Goal: Task Accomplishment & Management: Manage account settings

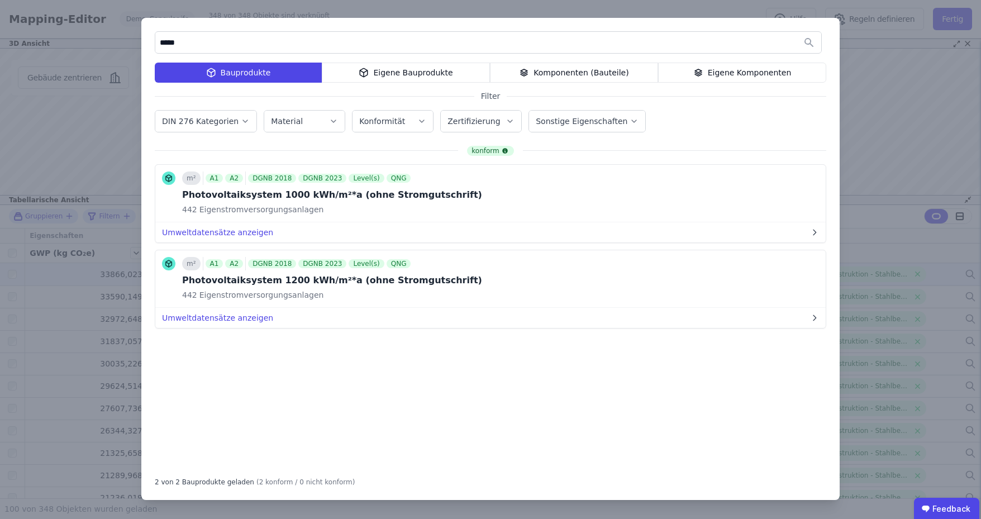
click at [6, 159] on div "***** Bauprodukte Eigene Bauprodukte Komponenten (Bauteile) Eigene Komponenten …" at bounding box center [490, 259] width 981 height 519
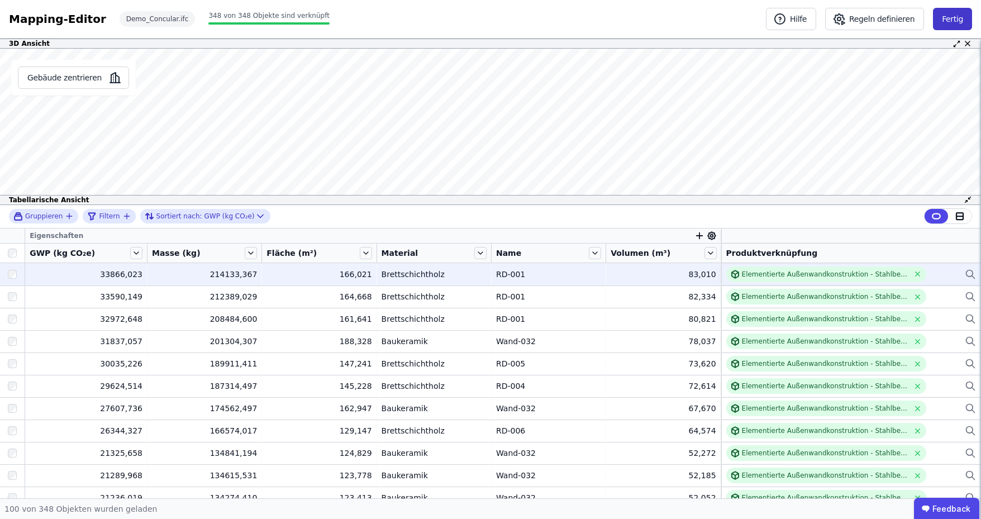
click at [964, 16] on button "Fertig" at bounding box center [952, 19] width 39 height 22
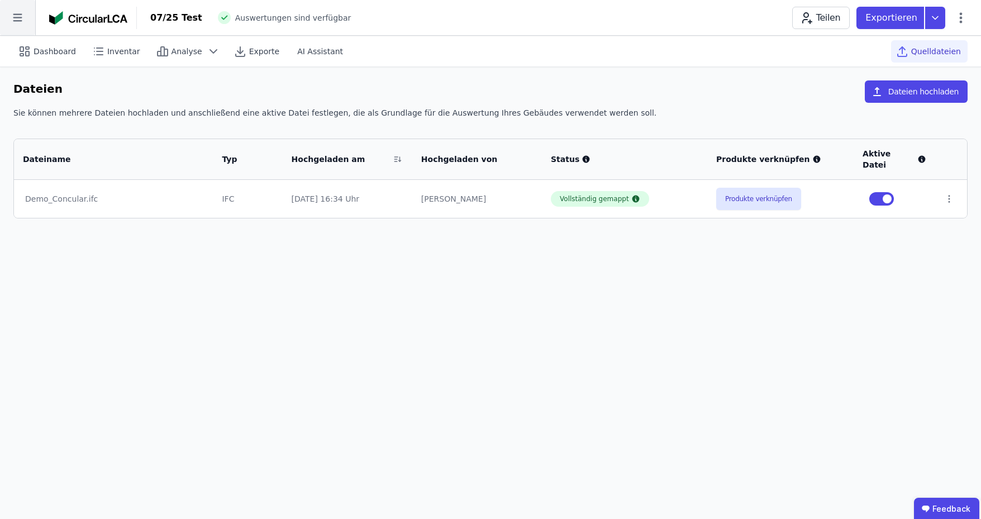
click at [12, 25] on icon at bounding box center [17, 17] width 35 height 35
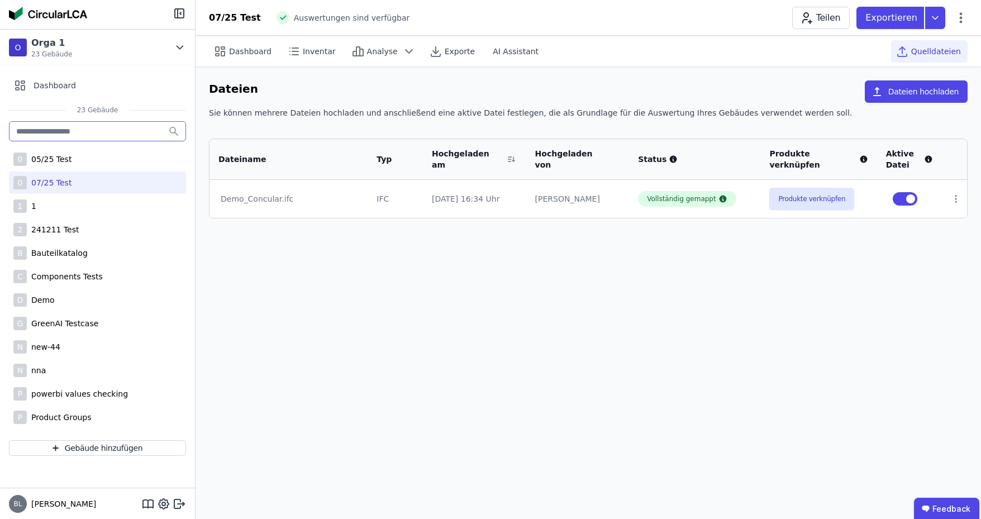
click at [113, 137] on input "text" at bounding box center [97, 131] width 177 height 20
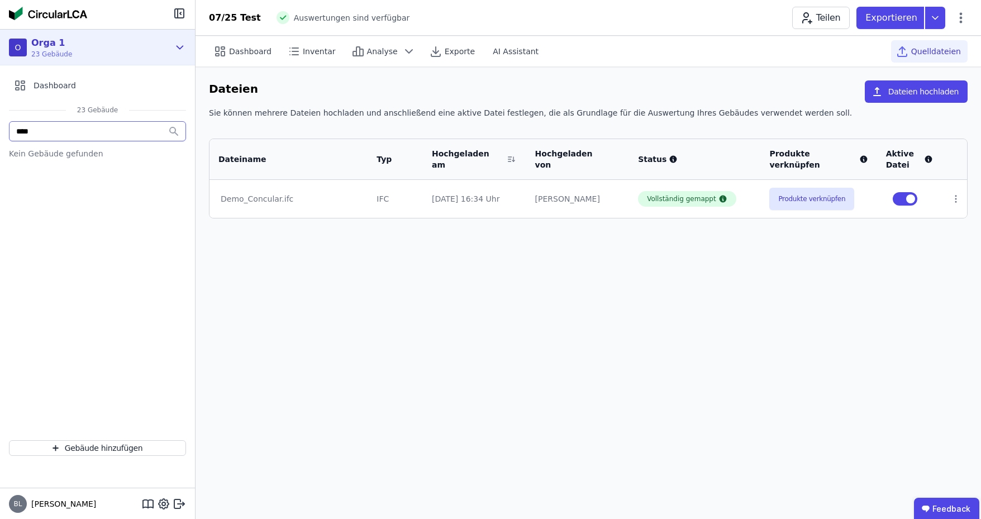
click at [172, 54] on div "O Orga 1 23 Gebäude" at bounding box center [97, 48] width 195 height 36
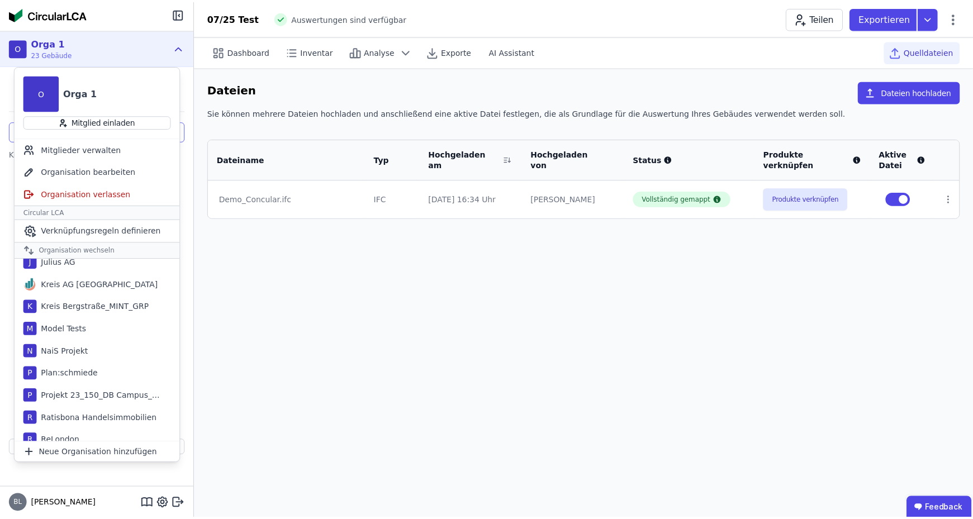
scroll to position [567, 0]
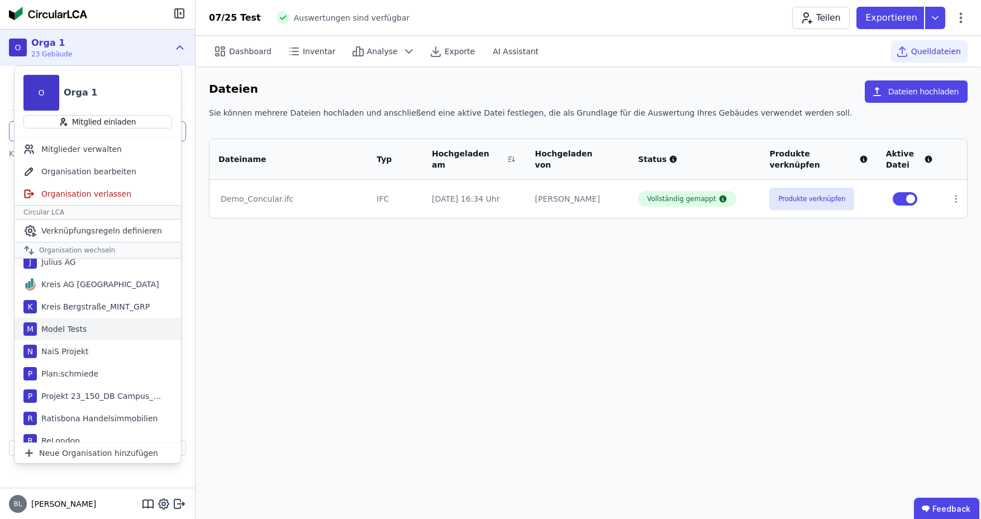
type input "****"
click at [61, 329] on div "Model Tests" at bounding box center [62, 329] width 50 height 11
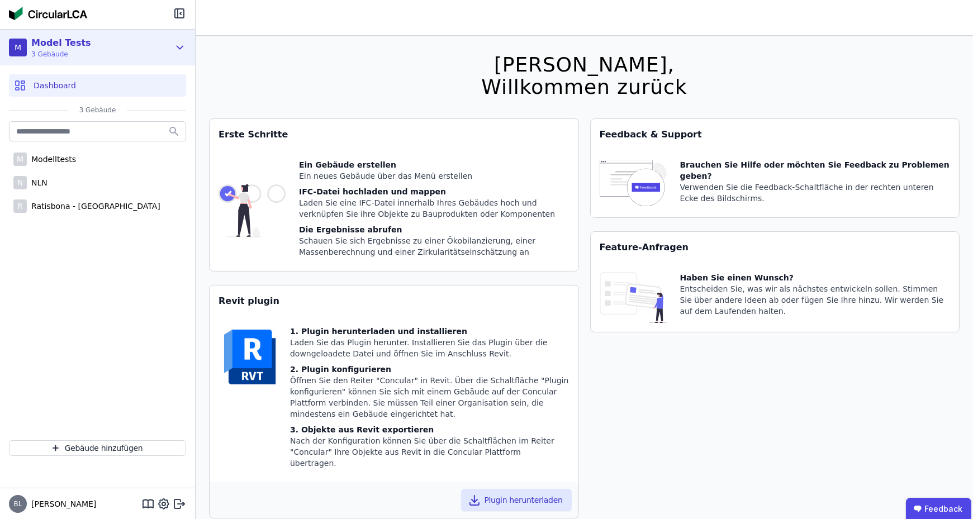
click at [182, 43] on icon at bounding box center [180, 47] width 12 height 13
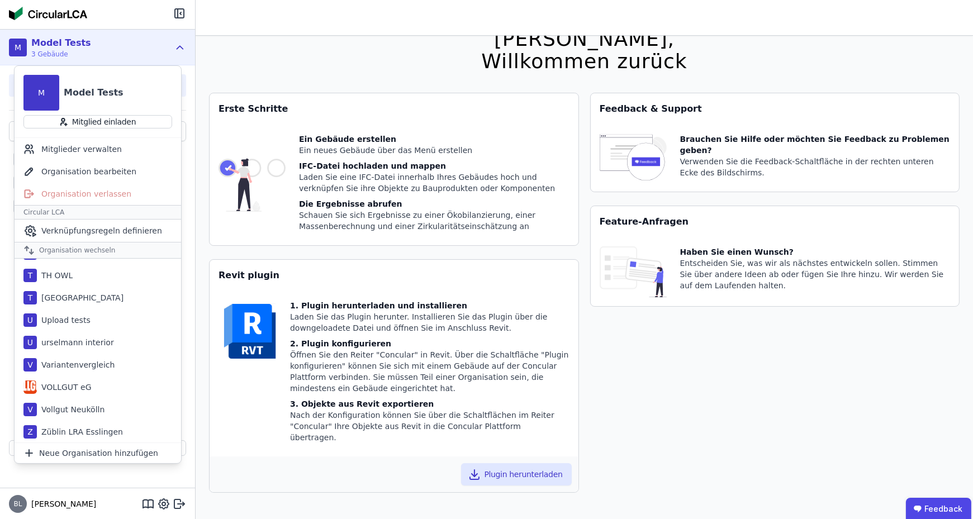
scroll to position [36, 0]
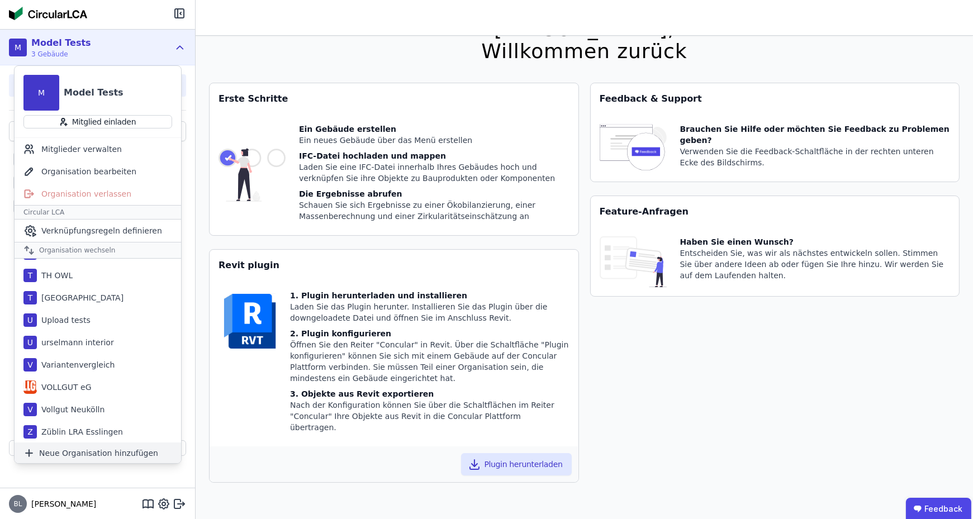
click at [65, 451] on span "Neue Organisation hinzufügen" at bounding box center [98, 453] width 119 height 11
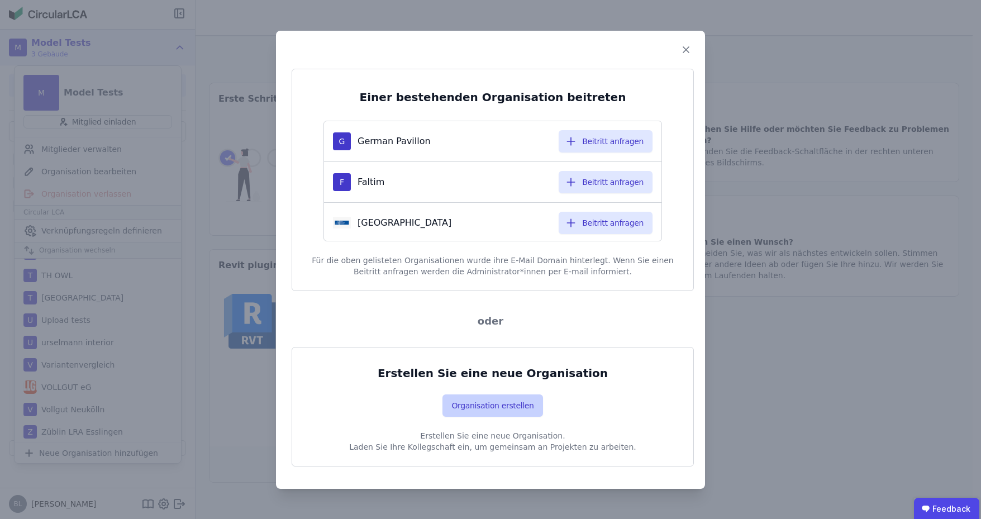
click at [477, 402] on button "Organisation erstellen" at bounding box center [493, 405] width 100 height 22
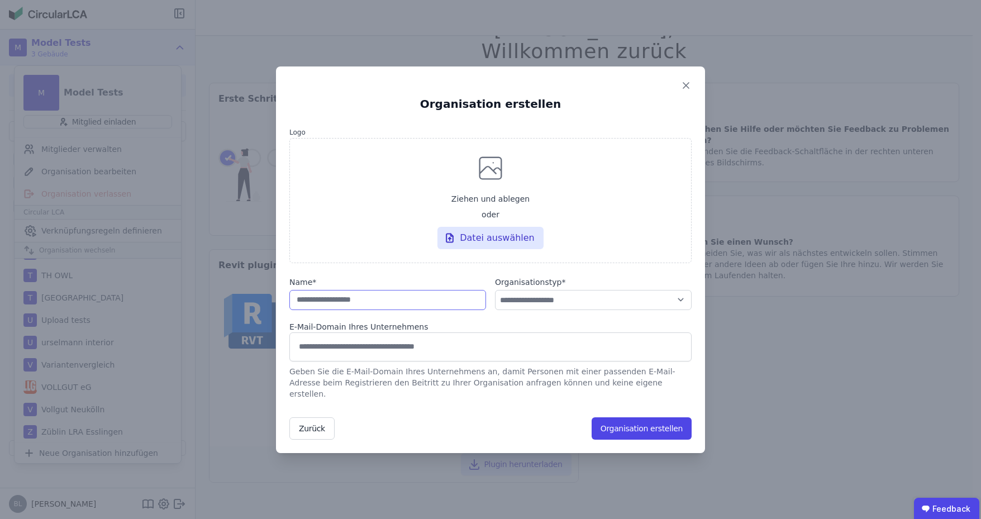
click at [365, 304] on input "string" at bounding box center [387, 300] width 197 height 20
type input "**********"
select select "**********"
click at [621, 419] on button "Organisation erstellen" at bounding box center [642, 428] width 100 height 22
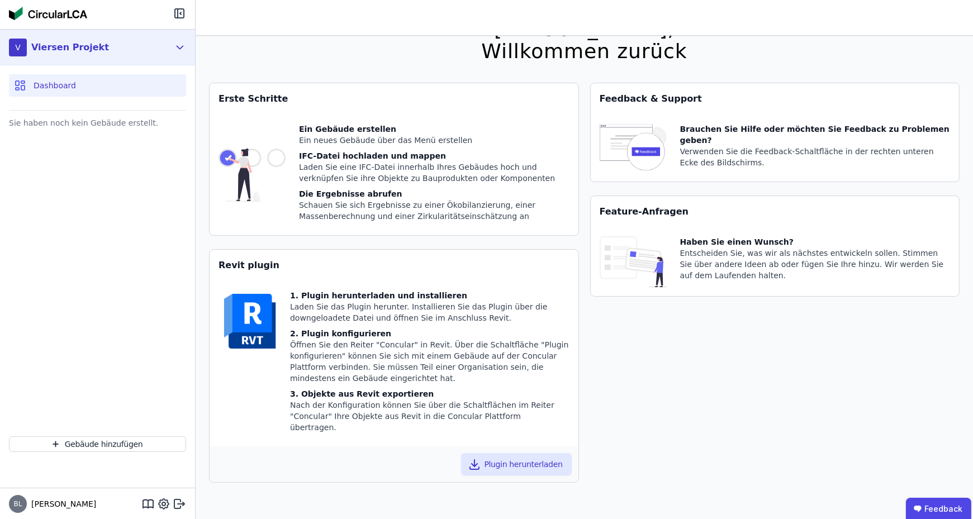
click at [179, 45] on icon at bounding box center [180, 47] width 12 height 13
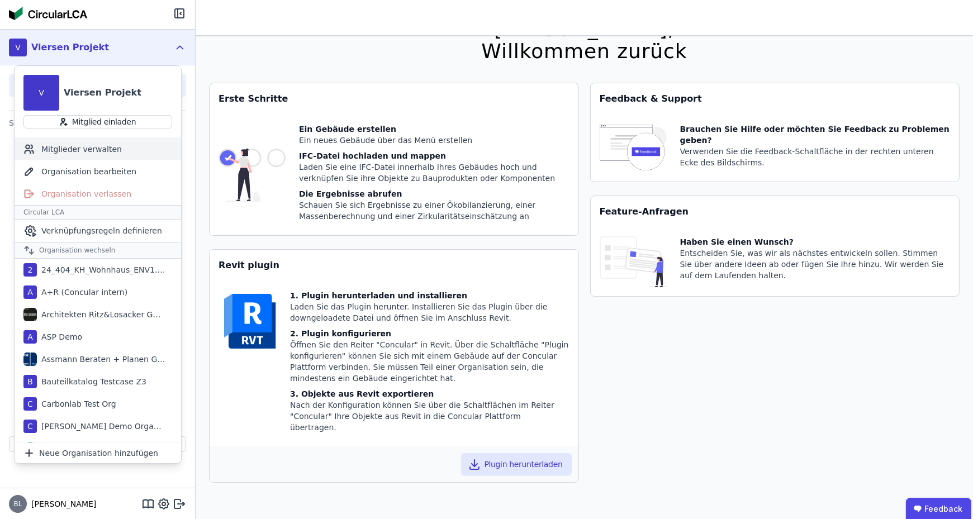
click at [94, 154] on div "Mitglieder verwalten" at bounding box center [98, 149] width 166 height 22
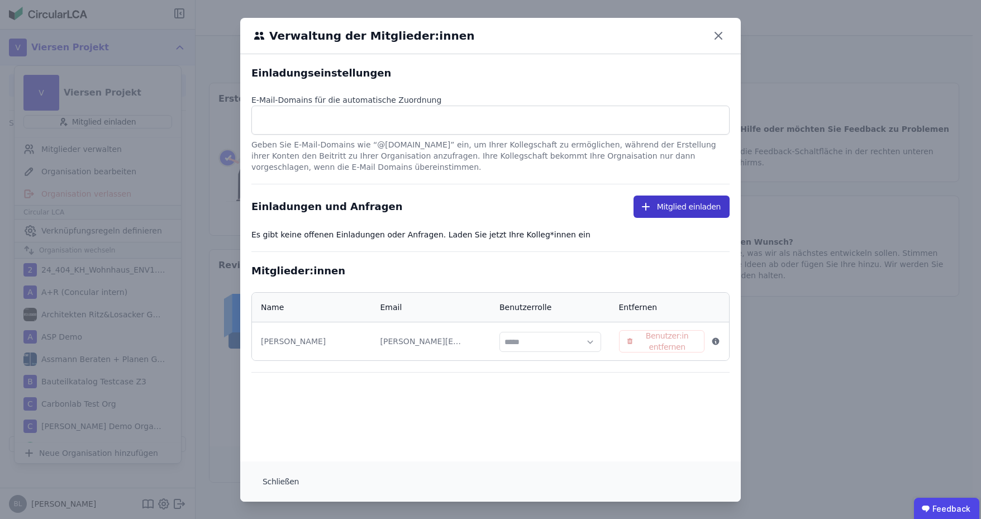
click at [677, 211] on button "Mitglied einladen" at bounding box center [682, 207] width 96 height 22
select select "*"
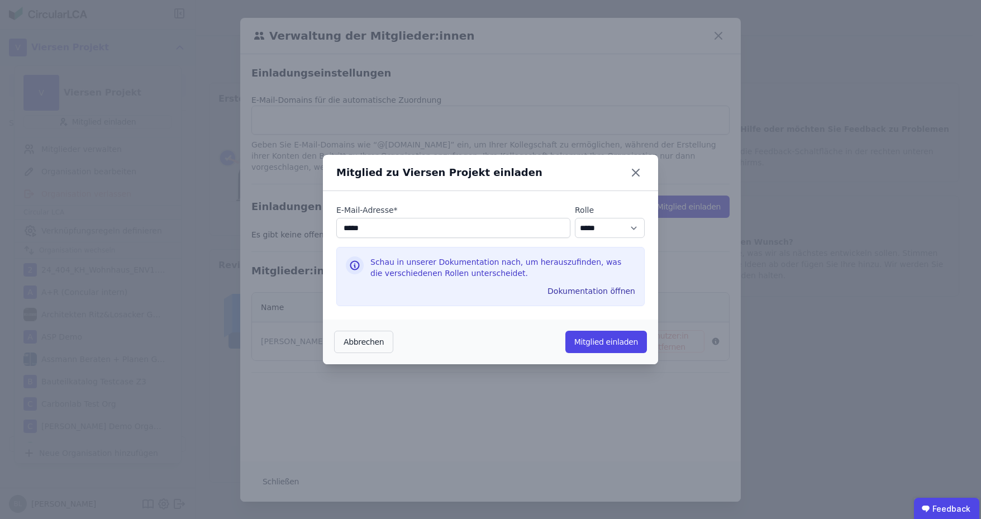
type input "**********"
click at [600, 231] on select "********* ***** ****" at bounding box center [610, 228] width 70 height 20
select select "*"
click at [575, 218] on select "********* ***** ****" at bounding box center [610, 228] width 70 height 20
click at [593, 348] on button "Mitglied einladen" at bounding box center [606, 342] width 82 height 22
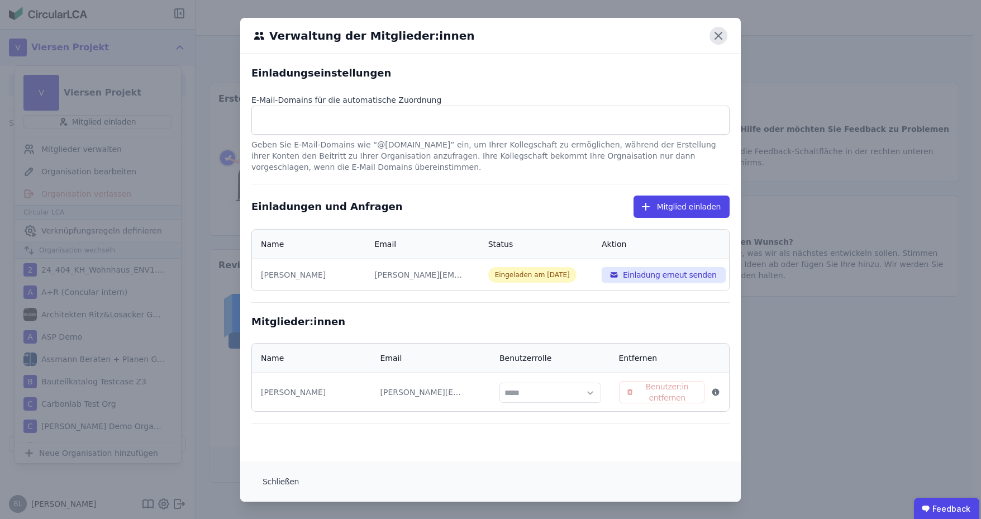
click at [719, 32] on icon at bounding box center [719, 36] width 18 height 18
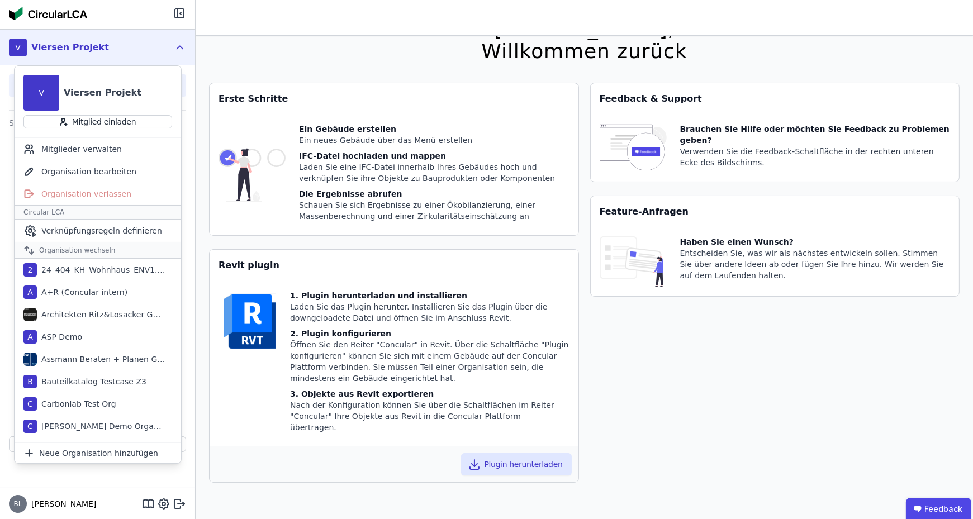
click at [182, 47] on icon at bounding box center [180, 47] width 6 height 3
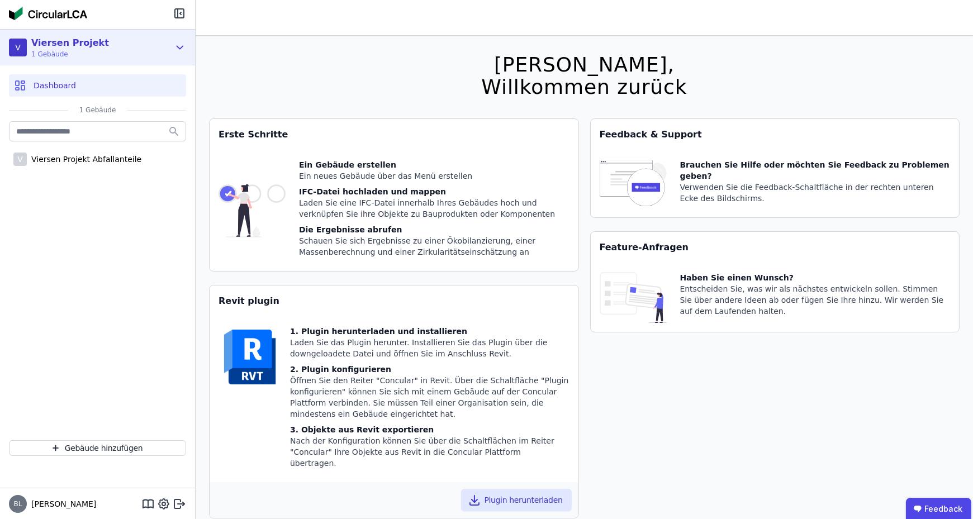
click at [172, 52] on div "V Viersen Projekt 1 Gebäude" at bounding box center [97, 48] width 195 height 36
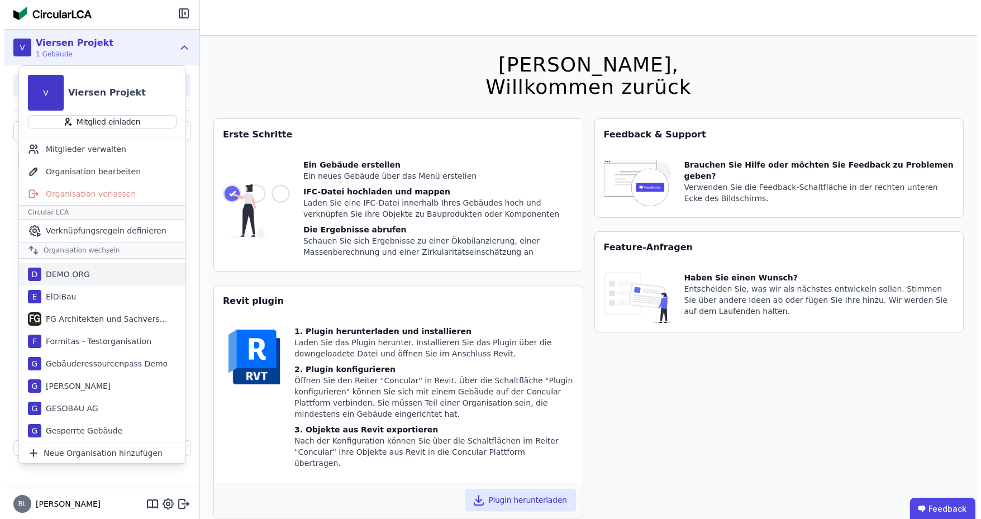
scroll to position [279, 0]
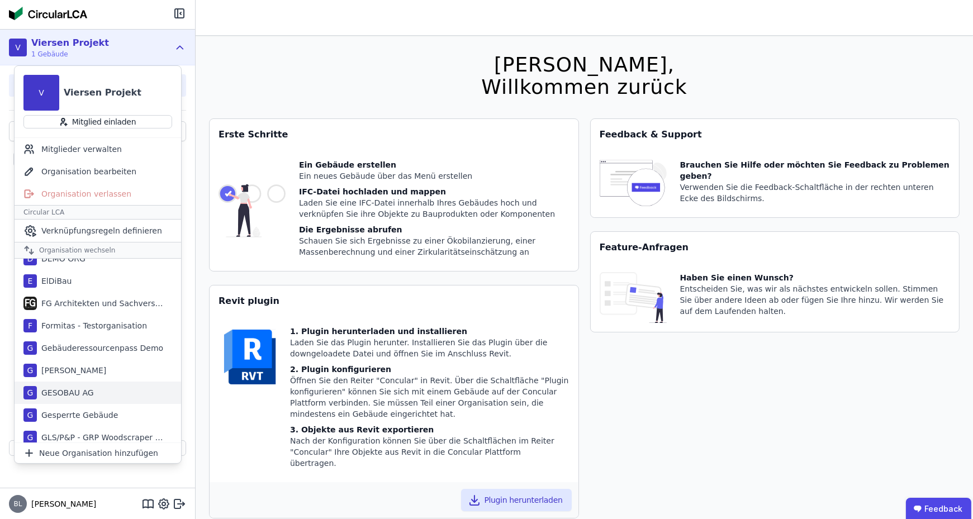
click at [72, 370] on div "Georg Test" at bounding box center [71, 370] width 69 height 11
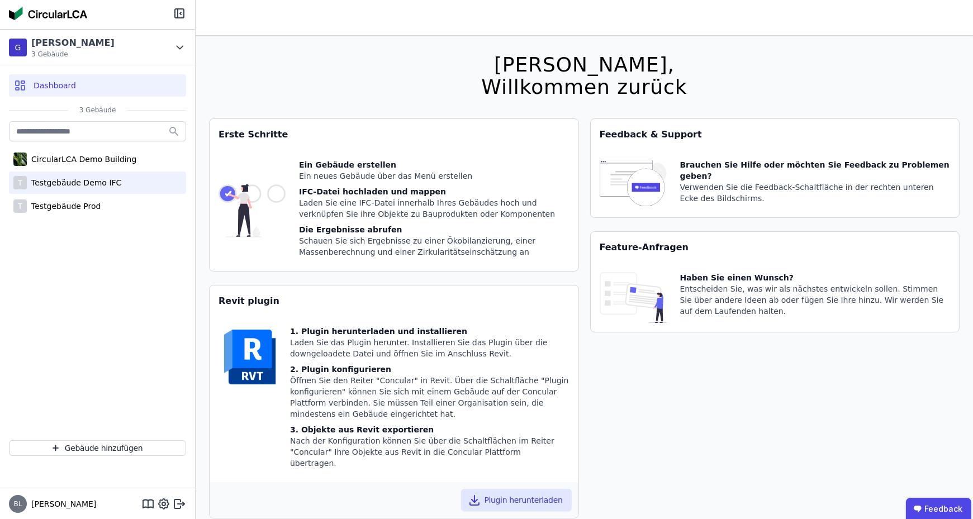
click at [80, 183] on div "Testgebäude Demo IFC" at bounding box center [74, 182] width 94 height 11
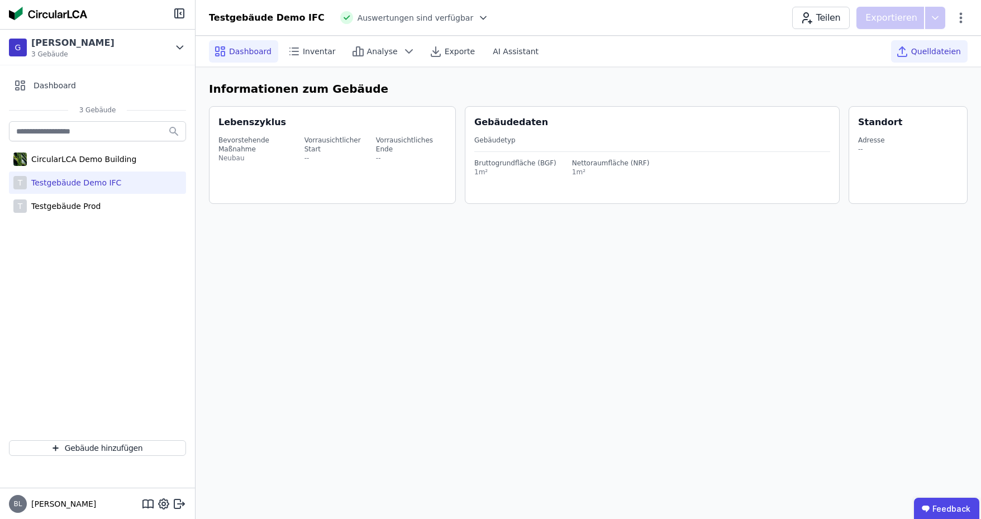
click at [926, 50] on span "Quelldateien" at bounding box center [936, 51] width 50 height 11
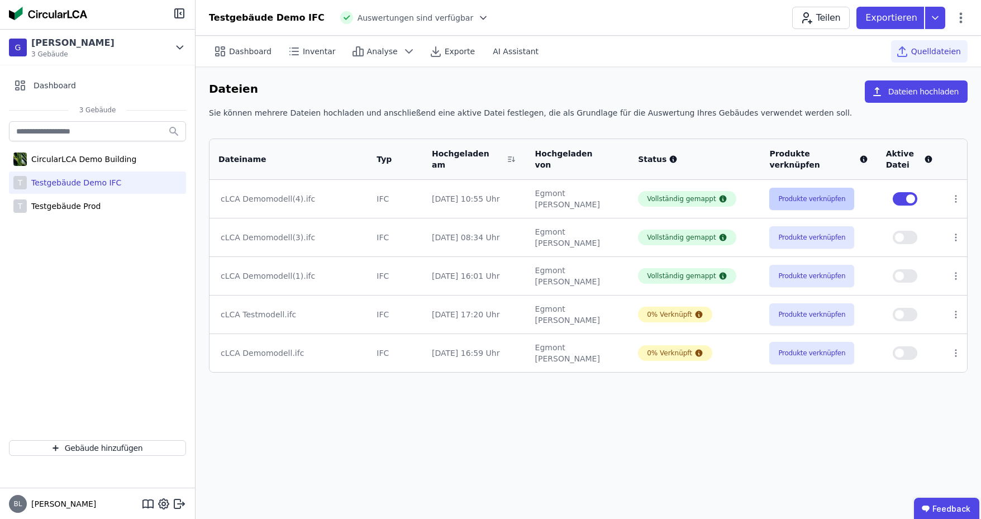
click at [830, 194] on button "Produkte verknüpfen" at bounding box center [811, 199] width 85 height 22
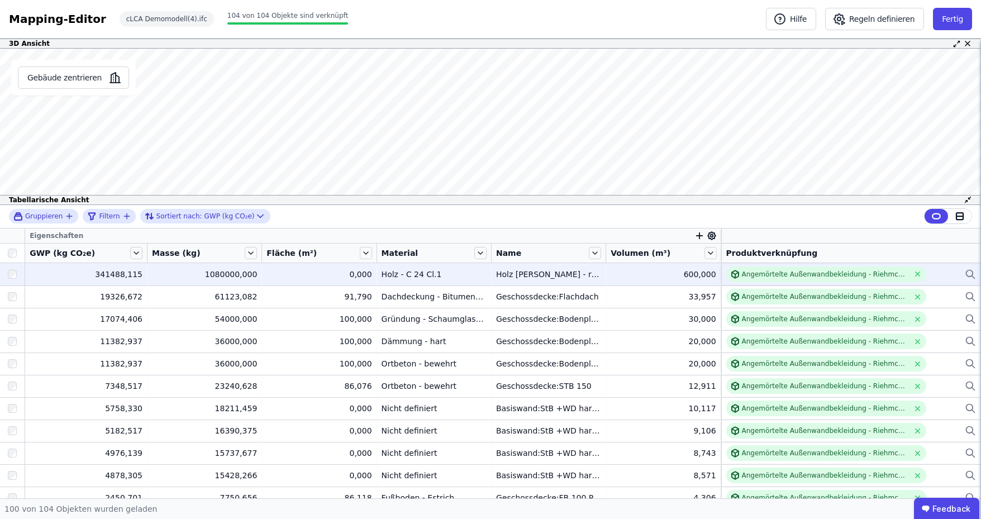
click at [965, 272] on icon at bounding box center [970, 274] width 11 height 13
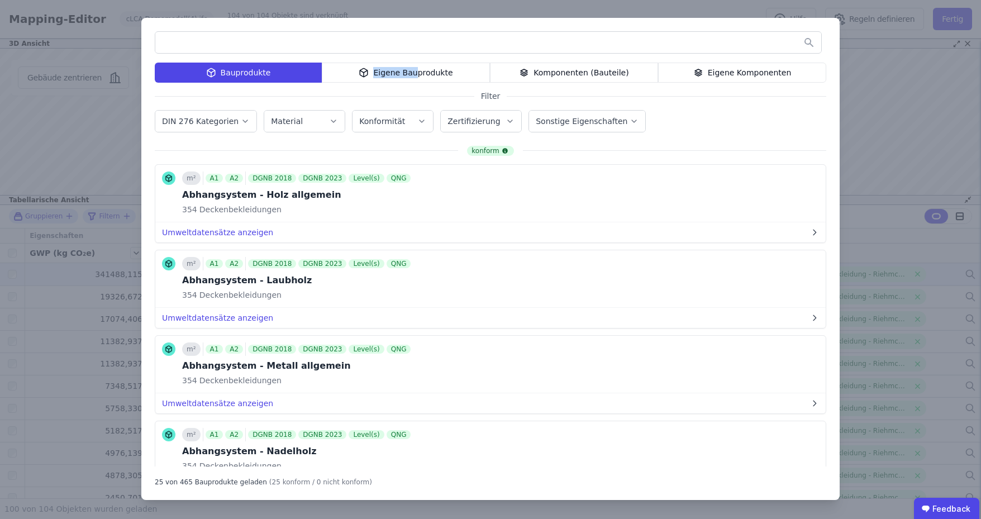
click at [417, 78] on div "Eigene Bauprodukte" at bounding box center [406, 73] width 168 height 20
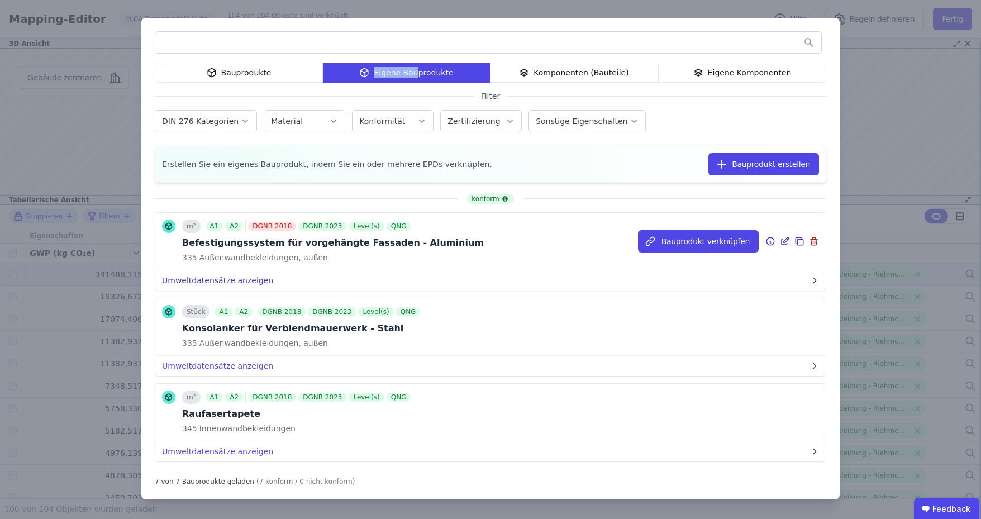
click at [235, 278] on button "Umweltdatensätze anzeigen" at bounding box center [490, 280] width 670 height 20
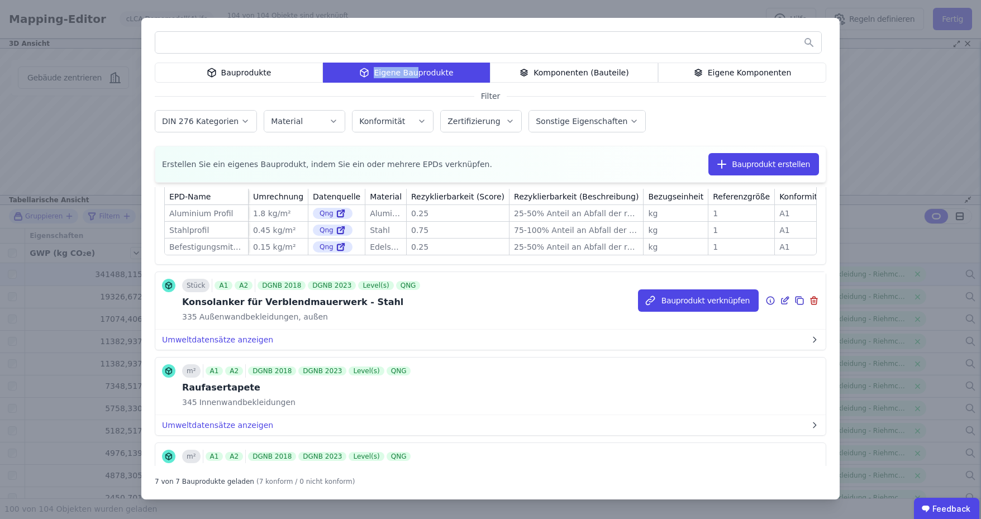
scroll to position [223, 0]
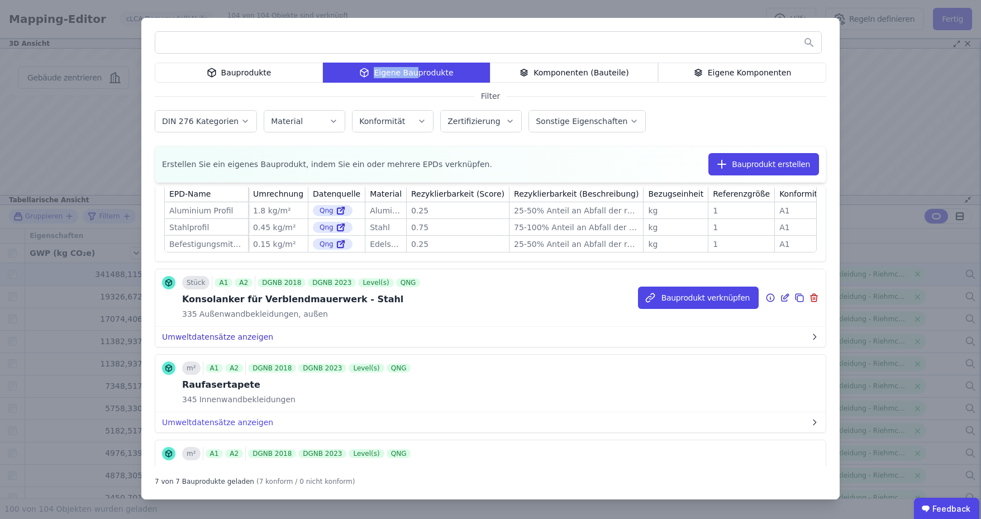
click at [231, 338] on button "Umweltdatensätze anzeigen" at bounding box center [490, 337] width 670 height 20
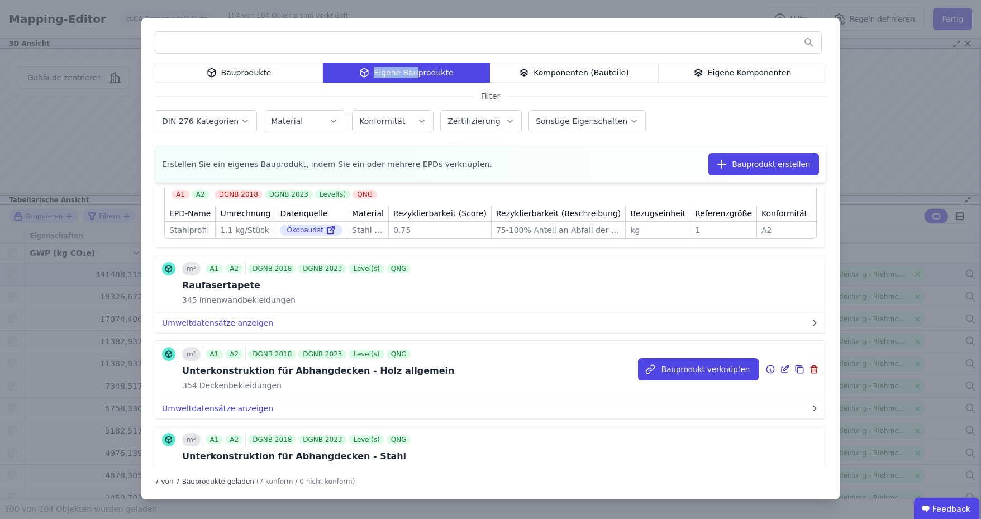
scroll to position [559, 0]
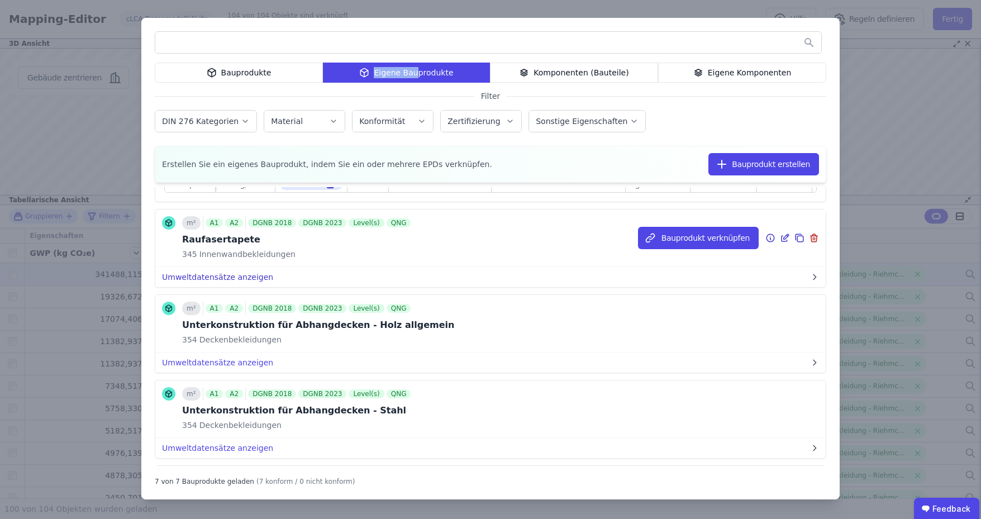
click at [235, 287] on button "Umweltdatensätze anzeigen" at bounding box center [490, 277] width 670 height 20
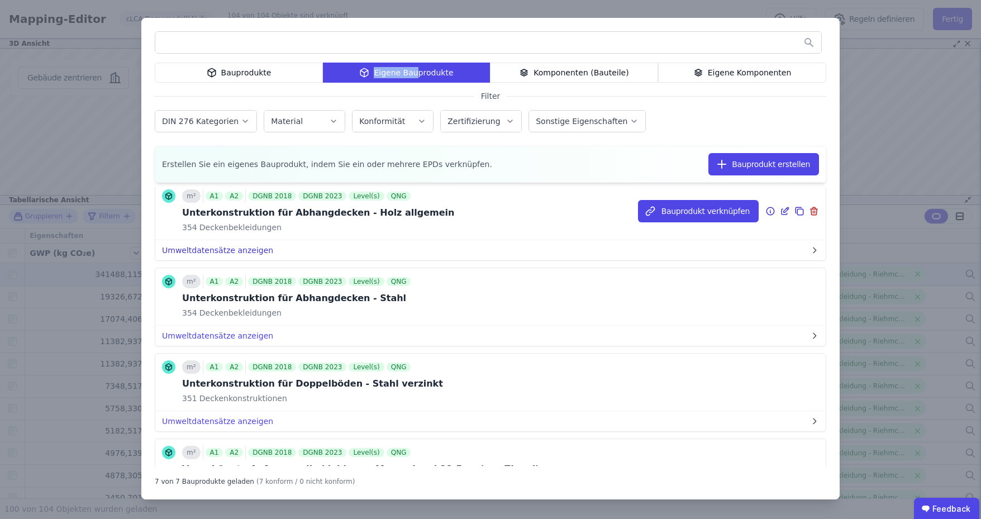
scroll to position [838, 0]
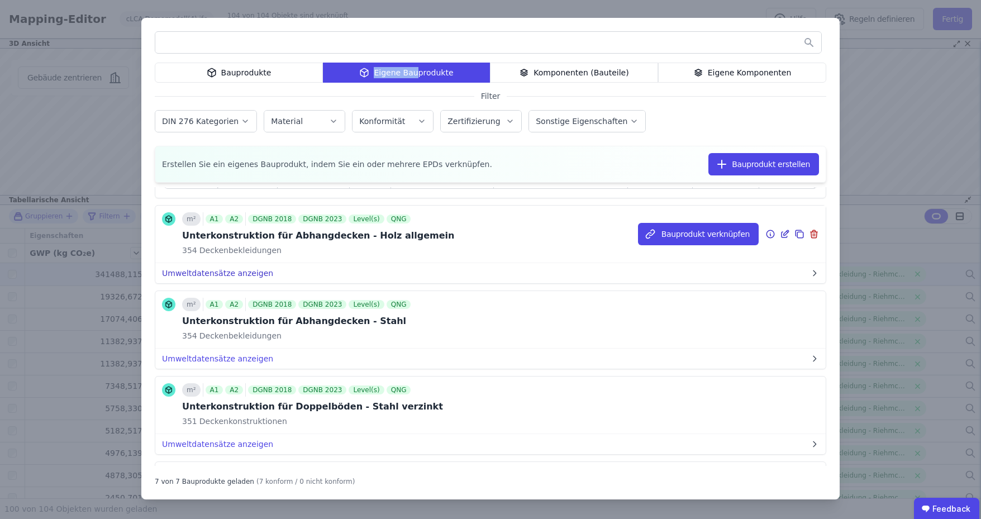
click at [169, 283] on button "Umweltdatensätze anzeigen" at bounding box center [490, 273] width 670 height 20
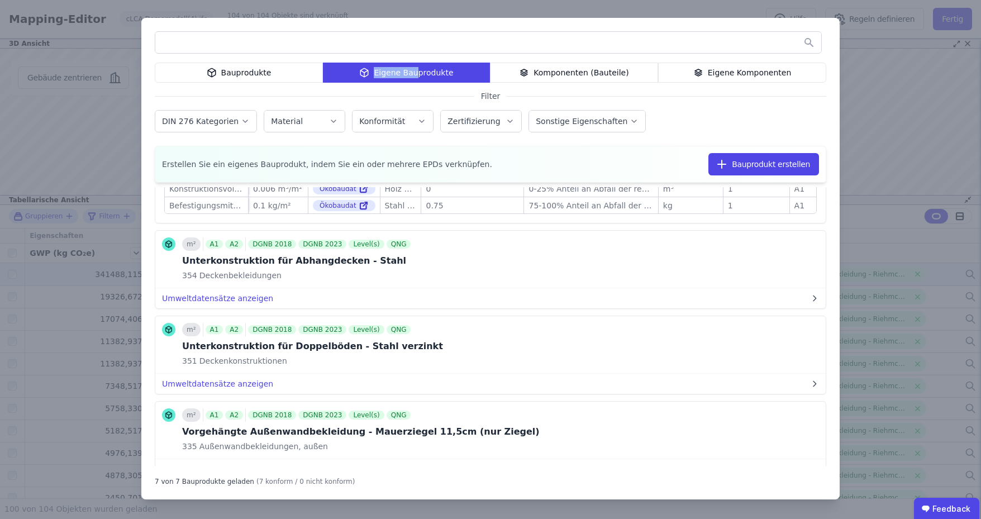
scroll to position [1143, 0]
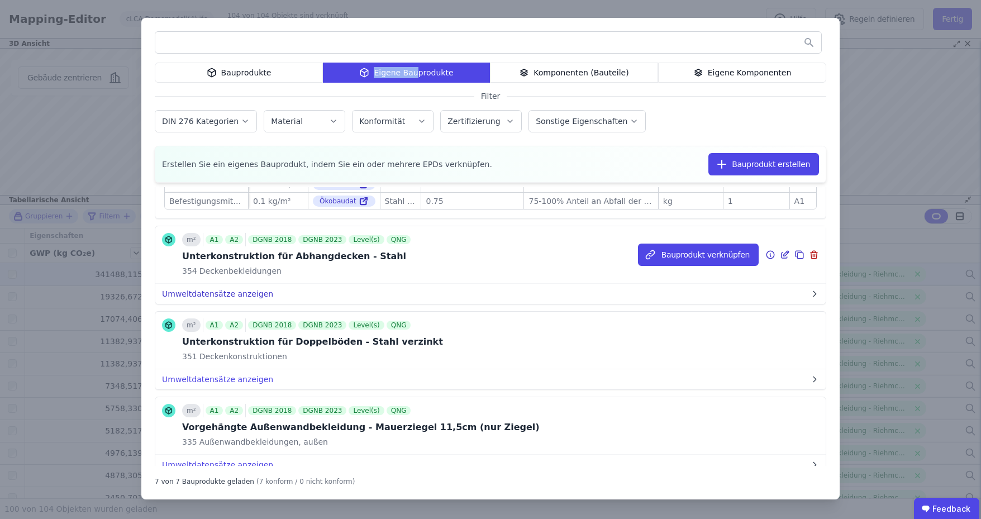
click at [237, 304] on button "Umweltdatensätze anzeigen" at bounding box center [490, 294] width 670 height 20
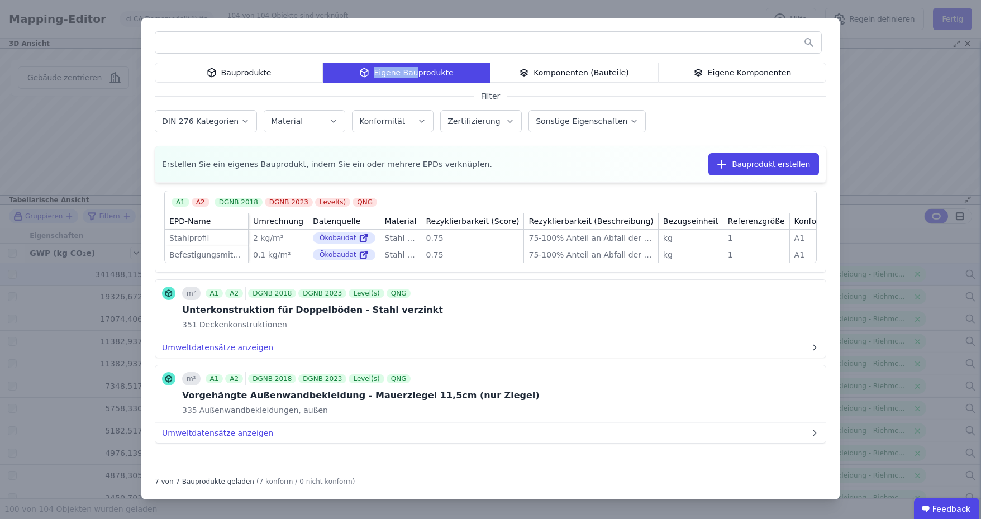
scroll to position [1450, 0]
click at [251, 350] on button "Umweltdatensätze anzeigen" at bounding box center [490, 347] width 670 height 20
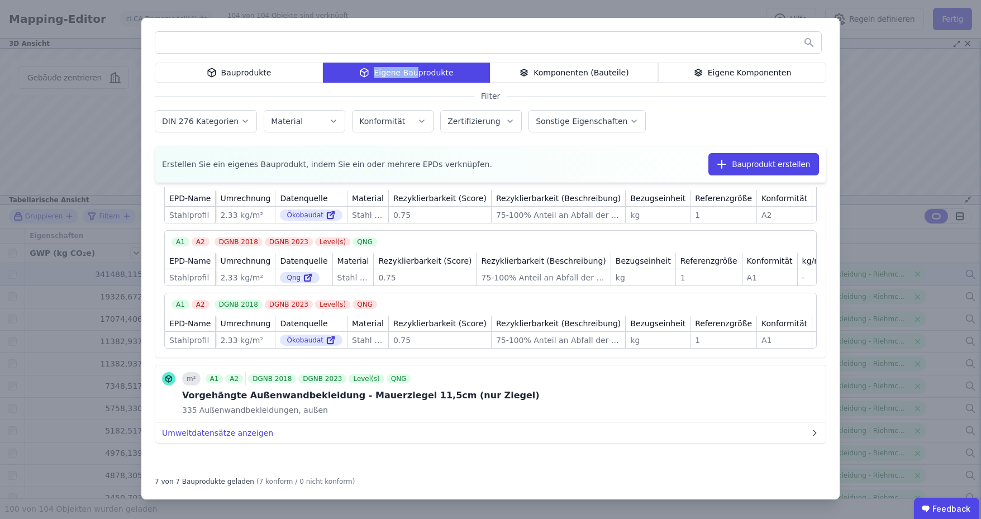
scroll to position [1650, 0]
click at [250, 436] on button "Umweltdatensätze anzeigen" at bounding box center [490, 433] width 670 height 20
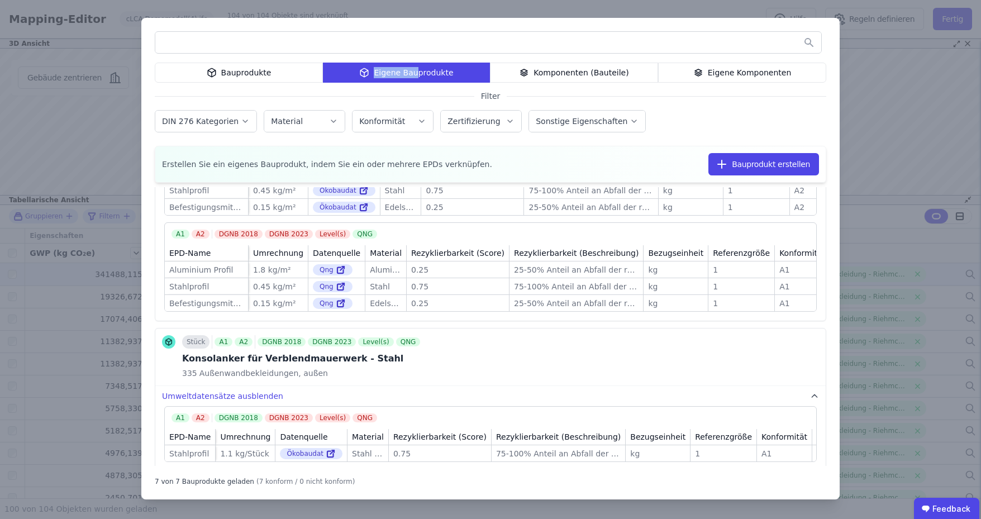
scroll to position [0, 0]
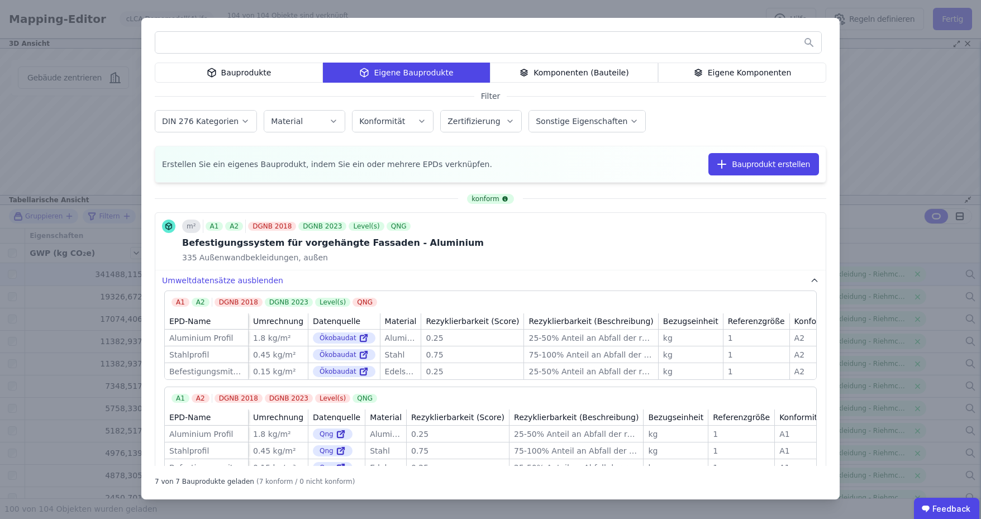
click at [861, 63] on div "Bauprodukte Eigene Bauprodukte Komponenten (Bauteile) Eigene Komponenten Filter…" at bounding box center [490, 259] width 981 height 519
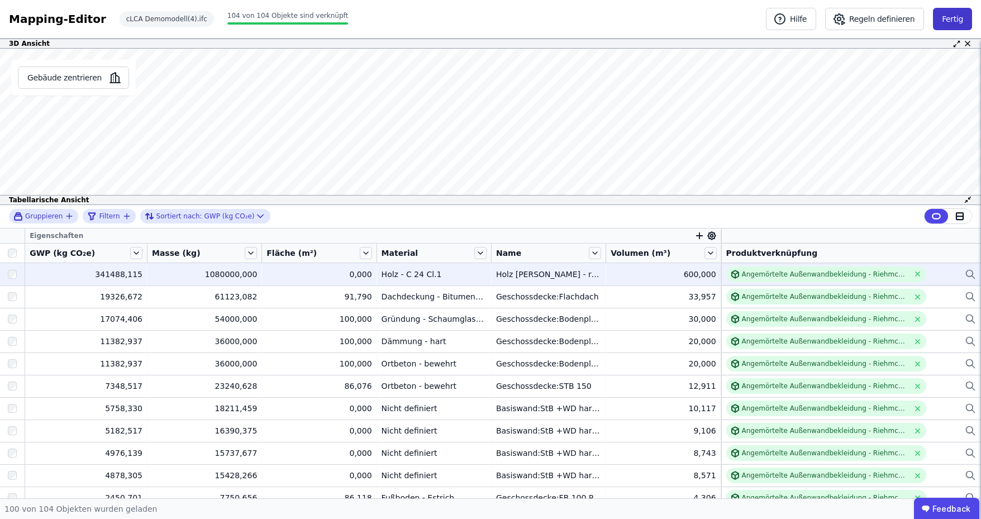
click at [963, 15] on button "Fertig" at bounding box center [952, 19] width 39 height 22
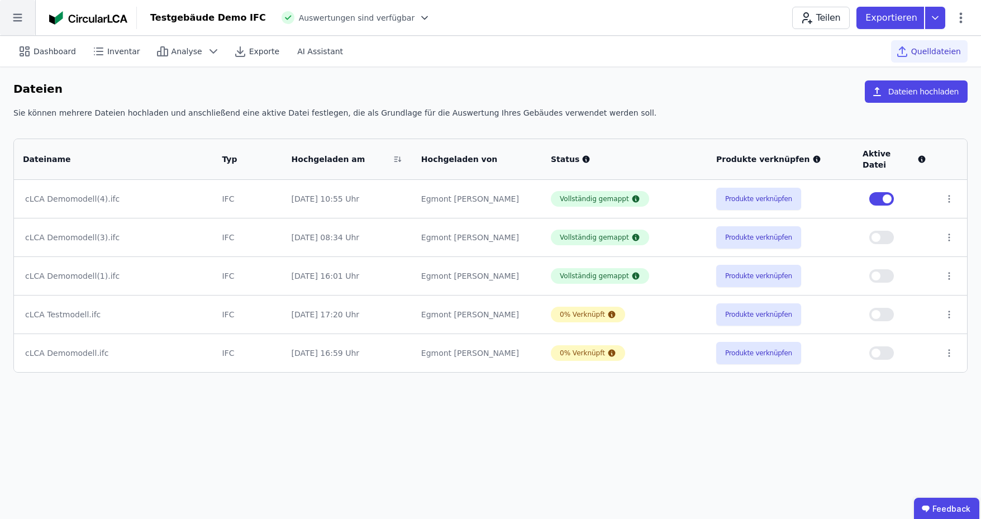
click at [23, 15] on icon at bounding box center [17, 17] width 35 height 35
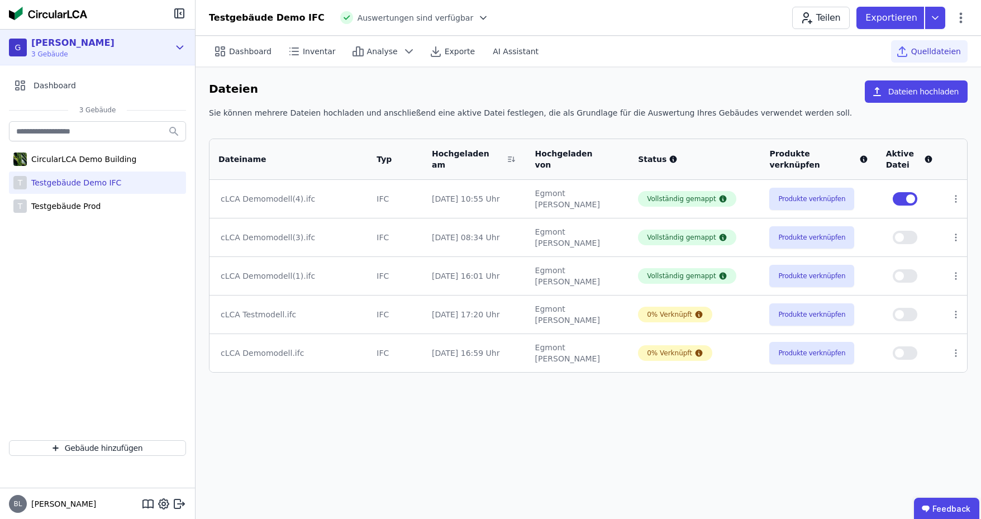
click at [179, 51] on icon at bounding box center [180, 47] width 12 height 13
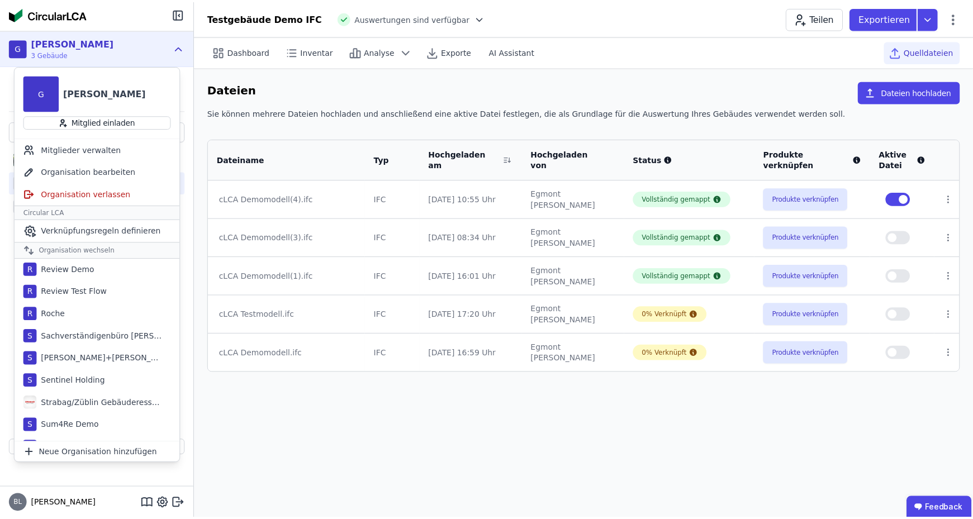
scroll to position [1022, 0]
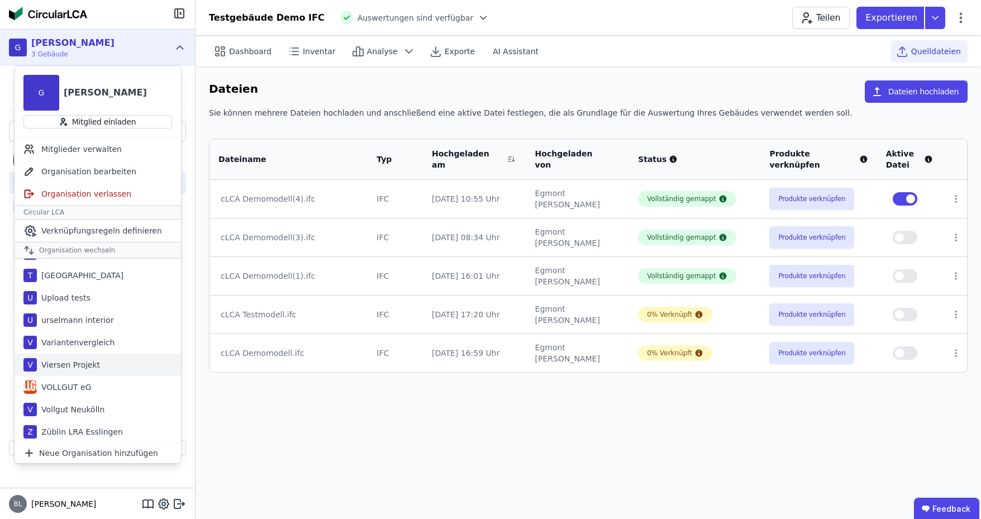
click at [83, 361] on div "Viersen Projekt" at bounding box center [68, 364] width 63 height 11
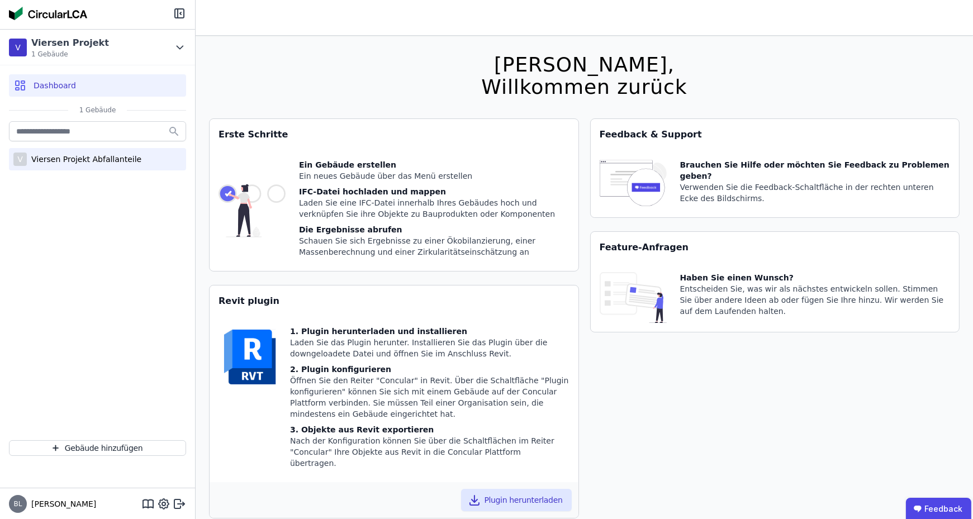
click at [93, 155] on div "Viersen Projekt Abfallanteile" at bounding box center [84, 159] width 115 height 11
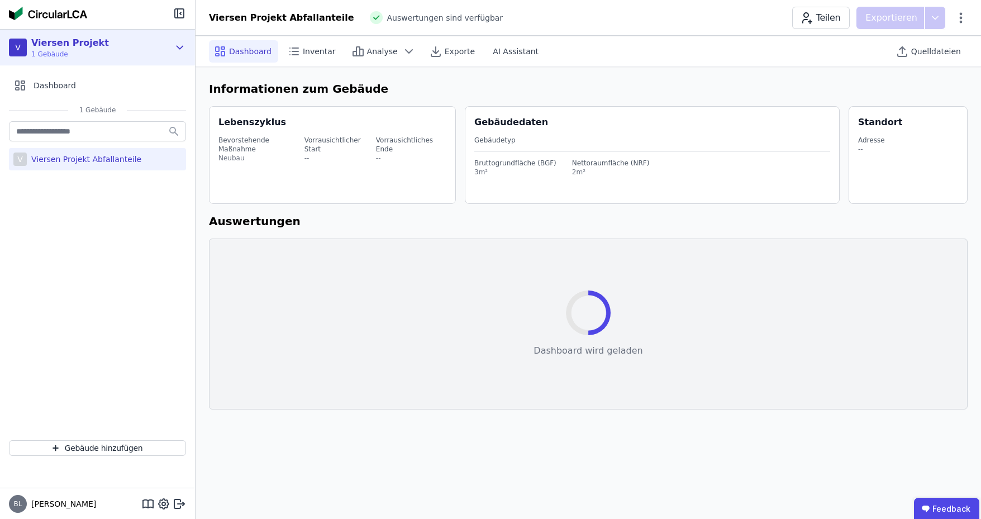
click at [178, 51] on icon at bounding box center [180, 47] width 12 height 13
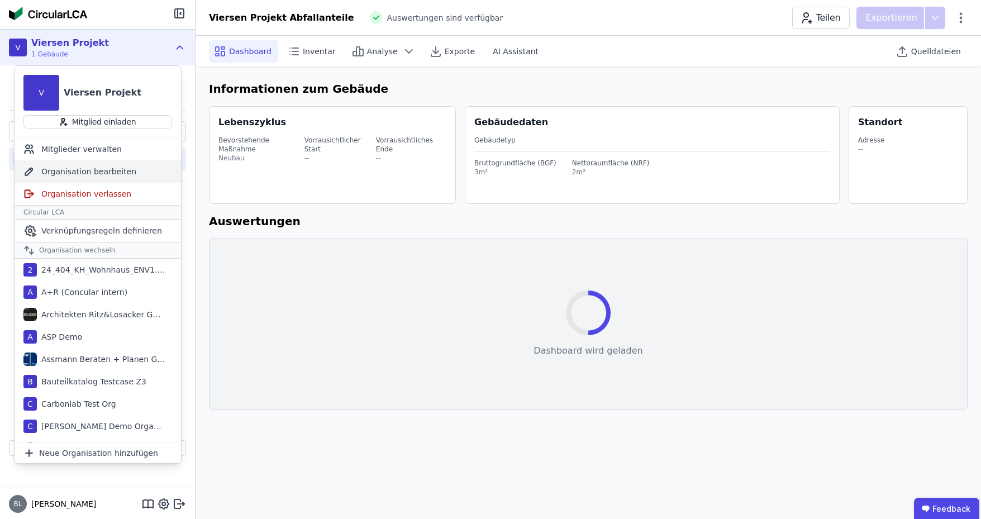
select select "*"
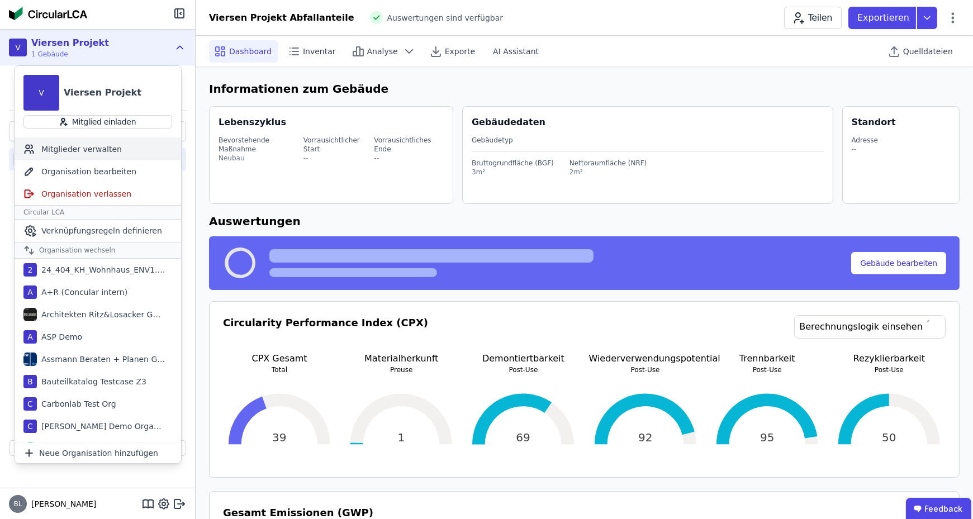
click at [82, 142] on div "Mitglieder verwalten" at bounding box center [98, 149] width 166 height 22
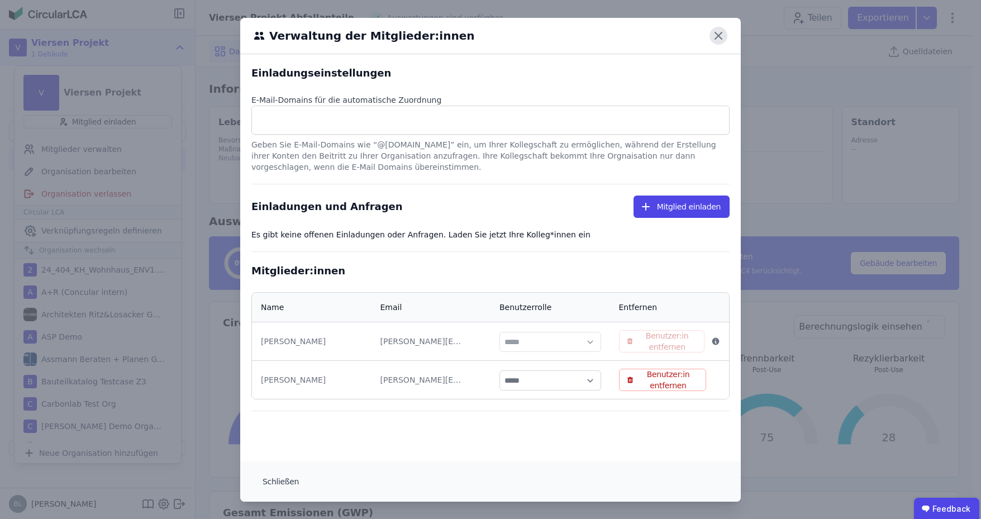
click at [715, 37] on icon at bounding box center [718, 35] width 7 height 7
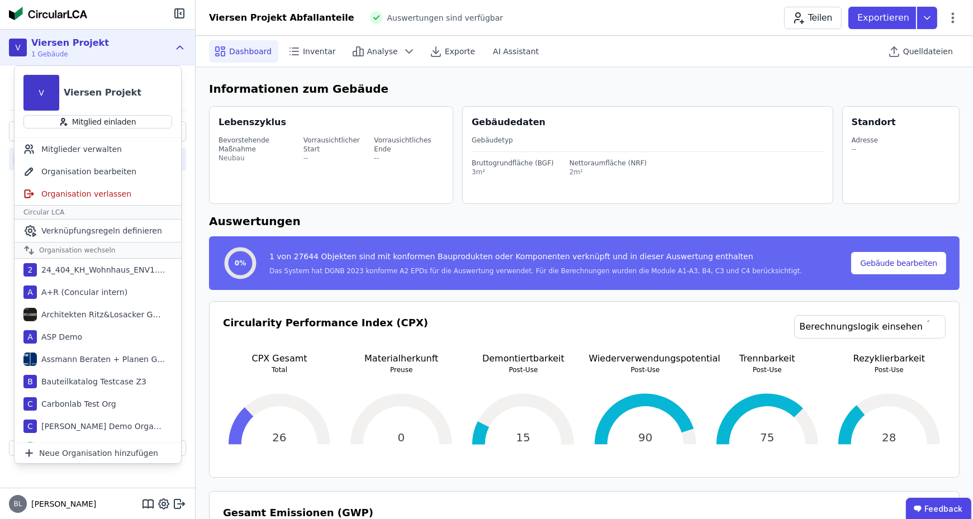
click at [181, 49] on icon at bounding box center [180, 47] width 12 height 13
